Goal: Task Accomplishment & Management: Use online tool/utility

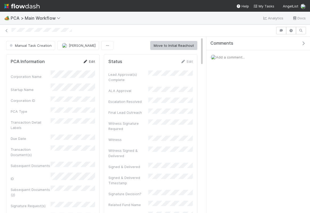
click at [91, 60] on link "Edit" at bounding box center [89, 61] width 13 height 4
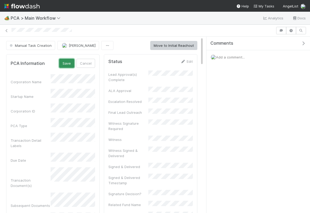
click at [70, 62] on button "Save" at bounding box center [66, 63] width 15 height 9
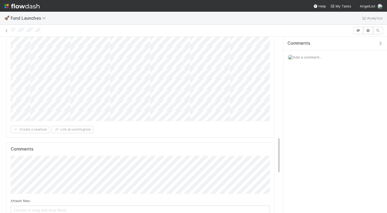
scroll to position [656, 0]
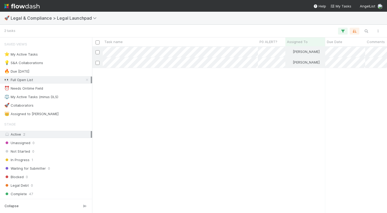
scroll to position [166, 295]
